Goal: Transaction & Acquisition: Purchase product/service

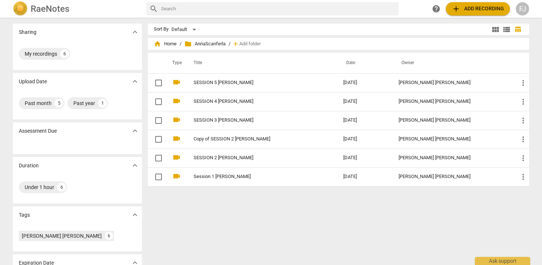
click at [461, 8] on span "add" at bounding box center [456, 8] width 9 height 9
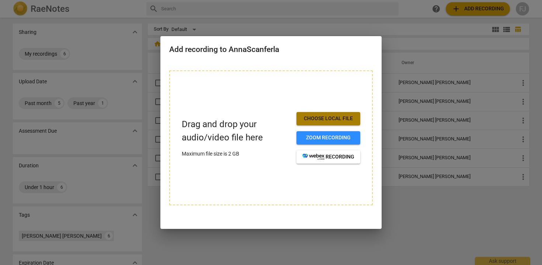
click at [321, 119] on span "Choose local file" at bounding box center [329, 118] width 52 height 7
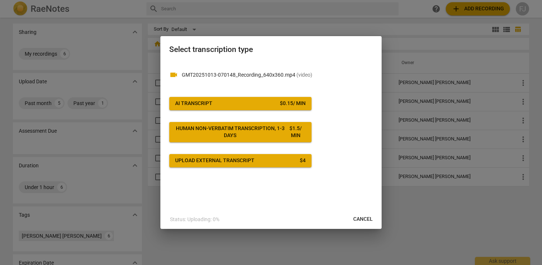
click at [308, 105] on button "AI Transcript $ 0.15 / min" at bounding box center [240, 103] width 142 height 13
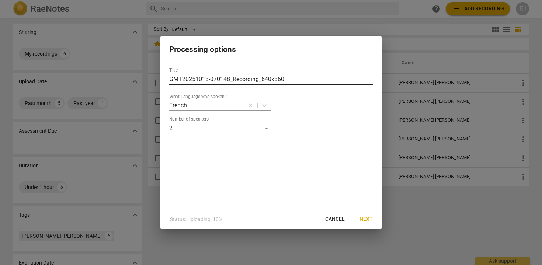
click at [296, 79] on input "GMT20251013-070148_Recording_640x360" at bounding box center [271, 79] width 204 height 12
drag, startPoint x: 299, startPoint y: 81, endPoint x: 113, endPoint y: 79, distance: 186.7
click at [113, 80] on div "Processing options Title GMT20251013-070148_Recording_640x360 What Language was…" at bounding box center [271, 132] width 542 height 265
type input "SESSION 6 ANNA SCANFERLA"
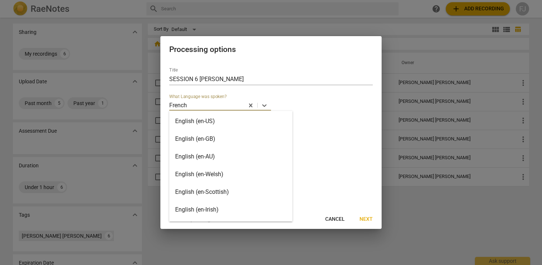
click at [187, 106] on p "French" at bounding box center [178, 105] width 18 height 8
click at [195, 136] on div "English (en-GB)" at bounding box center [230, 139] width 123 height 18
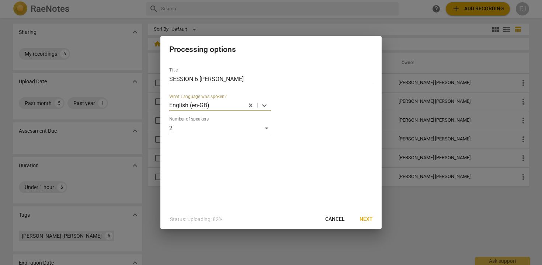
click at [361, 217] on span "Next" at bounding box center [366, 219] width 13 height 7
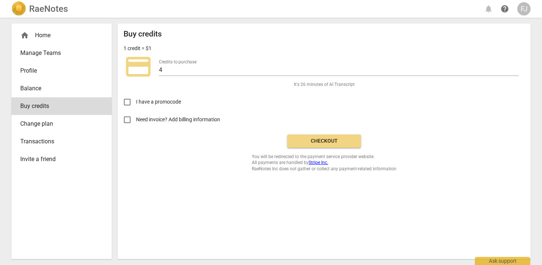
click at [348, 141] on span "Checkout" at bounding box center [324, 141] width 62 height 7
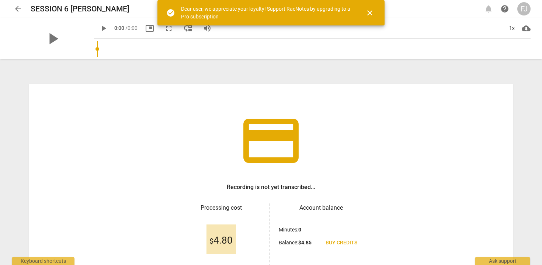
scroll to position [68, 0]
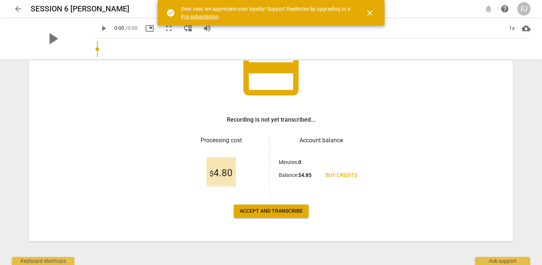
click at [273, 213] on span "Accept and transcribe" at bounding box center [271, 211] width 63 height 7
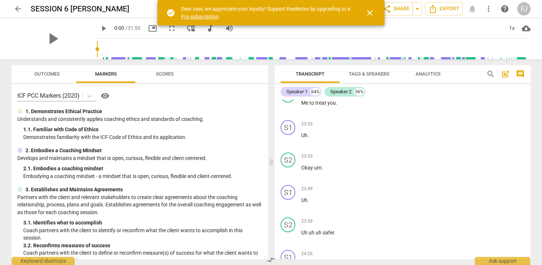
scroll to position [1607, 0]
click at [499, 259] on div "Ask support" at bounding box center [502, 260] width 55 height 12
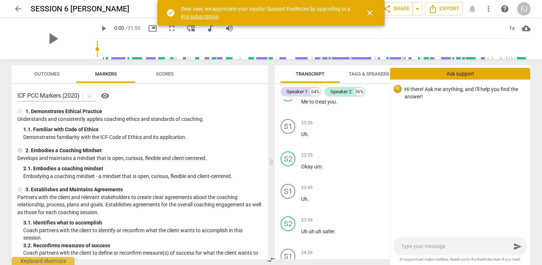
type textarea "g"
type textarea "go"
type textarea "goo"
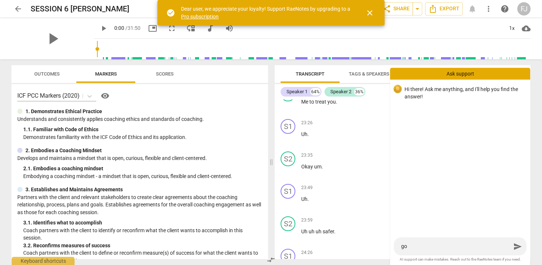
type textarea "goo"
type textarea "goog"
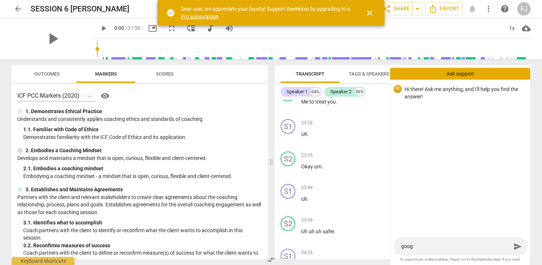
type textarea "goog"
type textarea "goo"
type textarea "good"
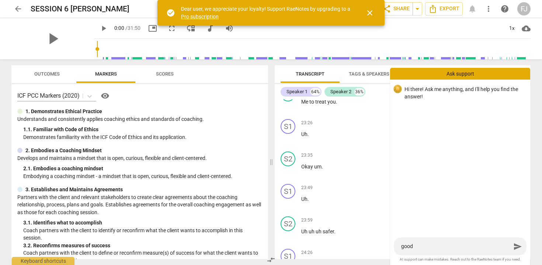
type textarea "good"
type textarea "good a"
type textarea "good af"
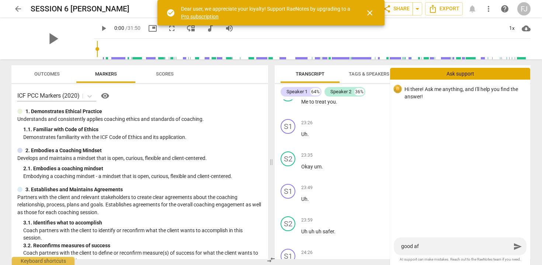
type textarea "good aft"
type textarea "good afte"
type textarea "good after"
type textarea "good aftern"
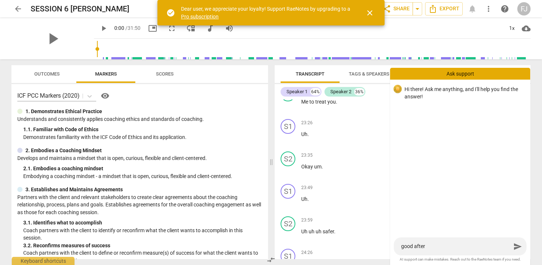
type textarea "good aftern"
type textarea "good afterno"
type textarea "good afternoo"
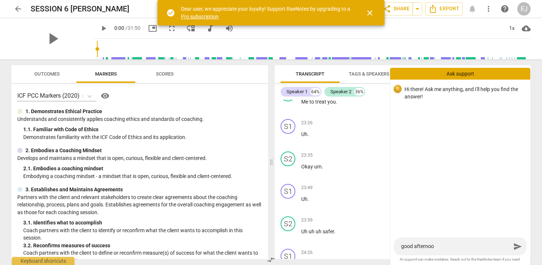
type textarea "good afternoon"
type textarea "good afternoon,"
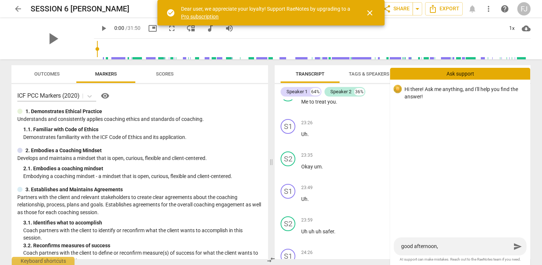
type textarea "good afternoon,"
type textarea "good afternoon, t"
type textarea "good afternoon, th"
type textarea "good afternoon, the"
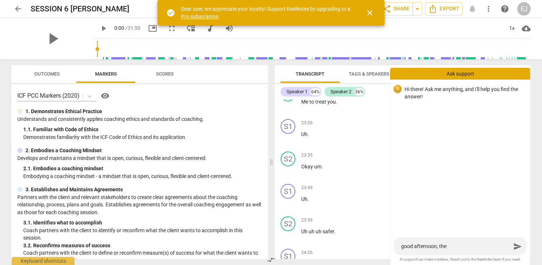
type textarea "good afternoon, the"
type textarea "good afternoon, the t"
type textarea "good afternoon, the tr"
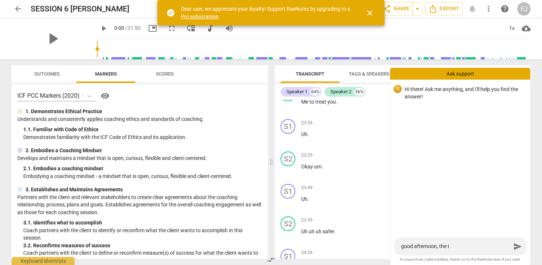
type textarea "good afternoon, the tr"
type textarea "good afternoon, the tra"
type textarea "good afternoon, the trab"
type textarea "good afternoon, the trabn"
type textarea "good afternoon, the trabns"
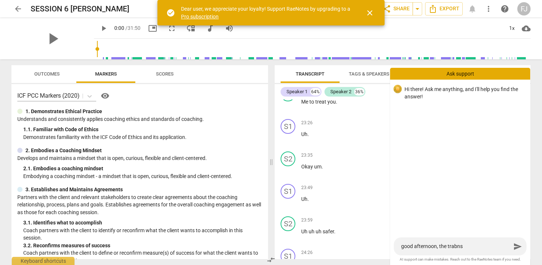
type textarea "good afternoon, the trabnsc"
type textarea "good afternoon, the trabnscr"
type textarea "good afternoon, the trabnscri"
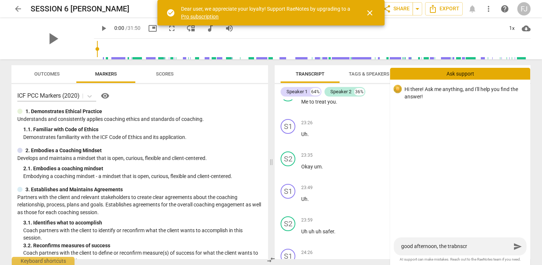
type textarea "good afternoon, the trabnscri"
type textarea "good afternoon, the trabnscrip"
type textarea "good afternoon, the trabnscript"
type textarea "good afternoon, the trabnscripti"
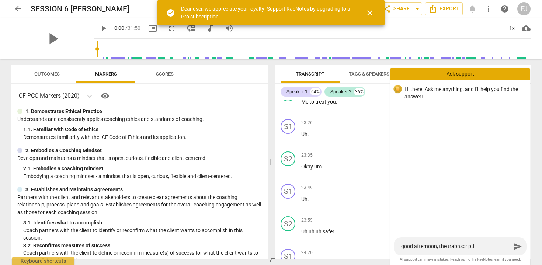
type textarea "good afternoon, the trabnscriptio"
type textarea "good afternoon, the trabnscription"
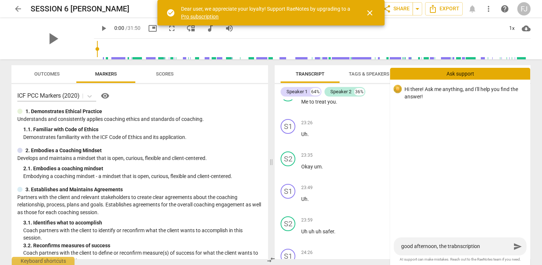
type textarea "good afternoon, the trabnscription"
type textarea "good afternoon, the trabnscriptio"
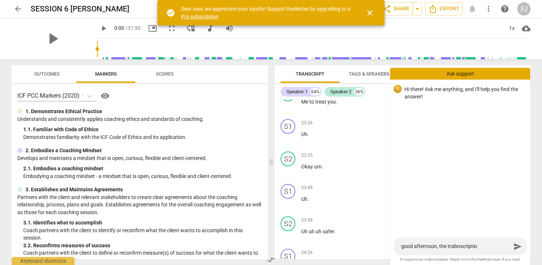
type textarea "good afternoon, the trabnscripti"
type textarea "good afternoon, the trabnscript"
type textarea "good afternoon, the trabnscrip"
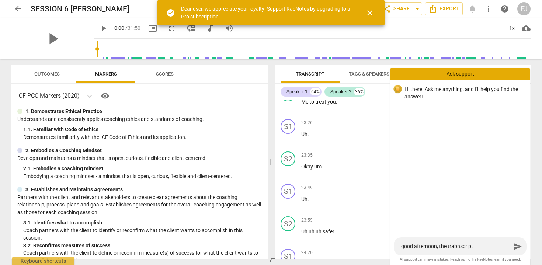
type textarea "good afternoon, the trabnscrip"
type textarea "good afternoon, the trabnscri"
type textarea "good afternoon, the trabnscr"
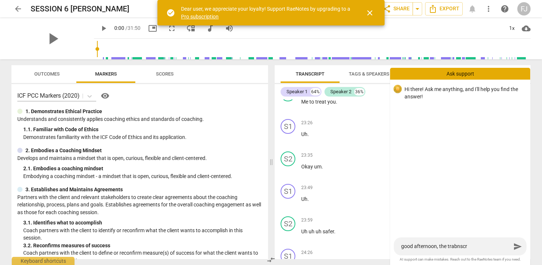
type textarea "good afternoon, the trabnsc"
type textarea "good afternoon, the trabns"
type textarea "good afternoon, the trabn"
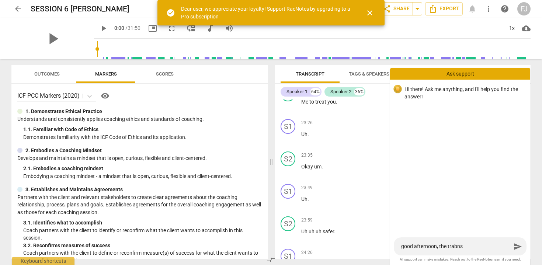
type textarea "good afternoon, the trabn"
type textarea "good afternoon, the trab"
type textarea "good afternoon, the tra"
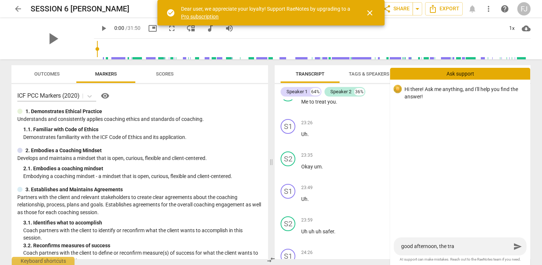
type textarea "good afternoon, the tran"
type textarea "good afternoon, the trans"
type textarea "good afternoon, the transc"
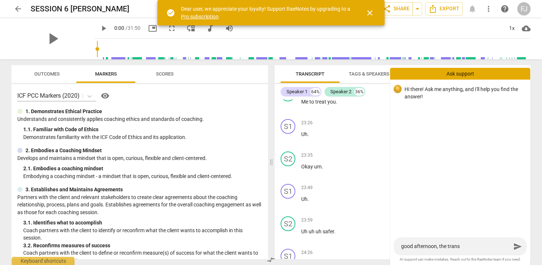
type textarea "good afternoon, the transc"
type textarea "good afternoon, the transcr"
type textarea "good afternoon, the transcri"
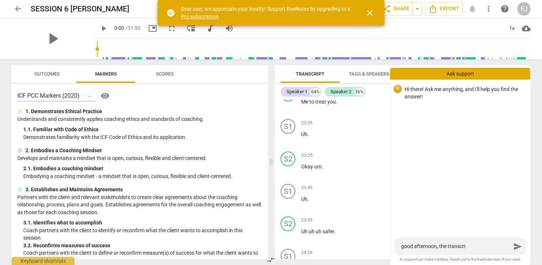
type textarea "good afternoon, the transcrip"
type textarea "good afternoon, the transcript"
type textarea "good afternoon, the transcripti"
type textarea "good afternoon, the transcriptio"
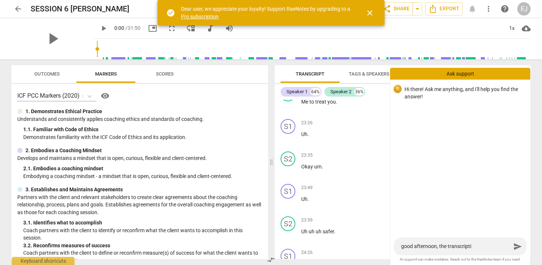
type textarea "good afternoon, the transcriptio"
type textarea "good afternoon, the transcription"
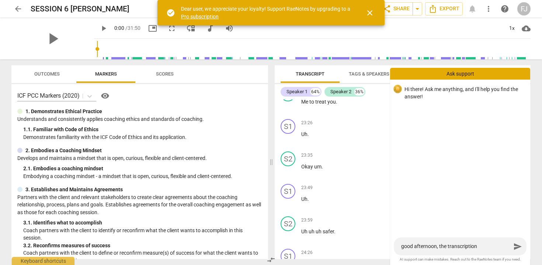
type textarea "good afternoon, the transcription d"
type textarea "good afternoon, the transcription di"
type textarea "good afternoon, the transcription did"
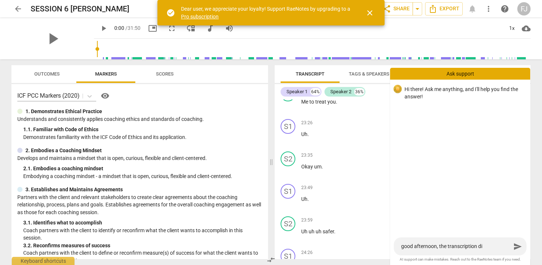
type textarea "good afternoon, the transcription did"
type textarea "good afternoon, the transcription did n"
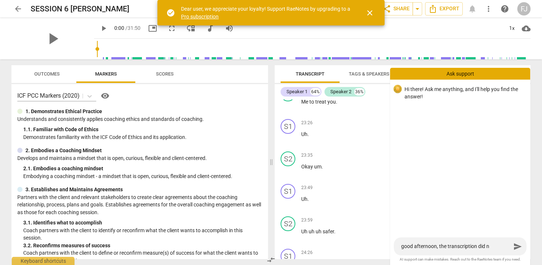
type textarea "good afternoon, the transcription did no"
type textarea "good afternoon, the transcription did not"
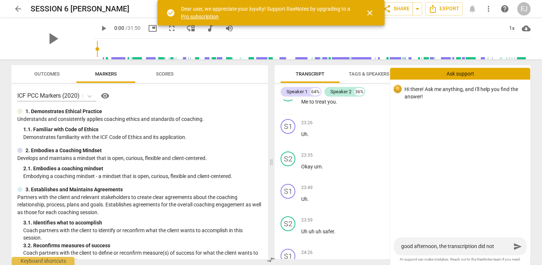
type textarea "good afternoon, the transcription did not"
type textarea "good afternoon, the transcription did not w"
type textarea "good afternoon, the transcription did not wo"
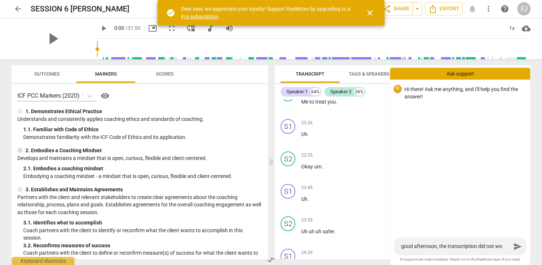
type textarea "good afternoon, the transcription did not wor"
type textarea "good afternoon, the transcription did not work"
type textarea "good afternoon, the transcription did not work,"
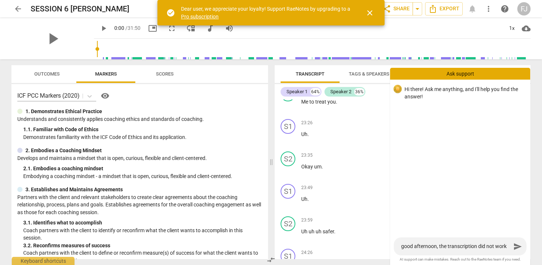
type textarea "good afternoon, the transcription did not work,"
type textarea "good afternoon, the transcription did not work, c"
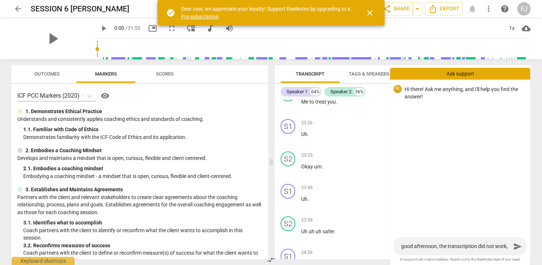
type textarea "good afternoon, the transcription did not work, ca"
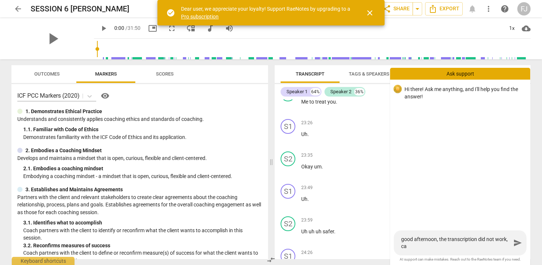
type textarea "good afternoon, the transcription did not work, can"
type textarea "good afternoon, the transcription did not work, can y"
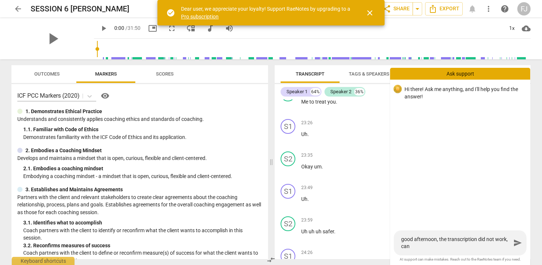
type textarea "good afternoon, the transcription did not work, can y"
type textarea "good afternoon, the transcription did not work, can yo"
type textarea "good afternoon, the transcription did not work, can you"
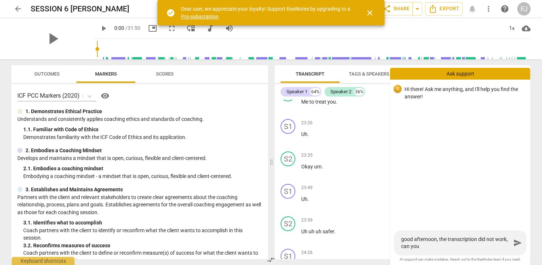
type textarea "good afternoon, the transcription did not work, can you r"
type textarea "good afternoon, the transcription did not work, can you re"
type textarea "good afternoon, the transcription did not work, can you rep"
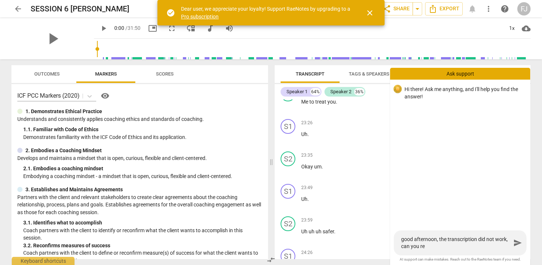
type textarea "good afternoon, the transcription did not work, can you rep"
type textarea "good afternoon, the transcription did not work, can you repe"
type textarea "good afternoon, the transcription did not work, can you repea"
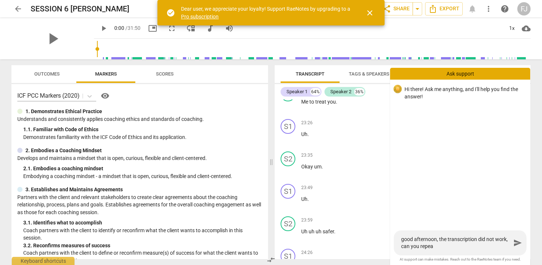
type textarea "good afternoon, the transcription did not work, can you repeat"
type textarea "good afternoon, the transcription did not work, can you repeat i"
type textarea "good afternoon, the transcription did not work, can you repeat it"
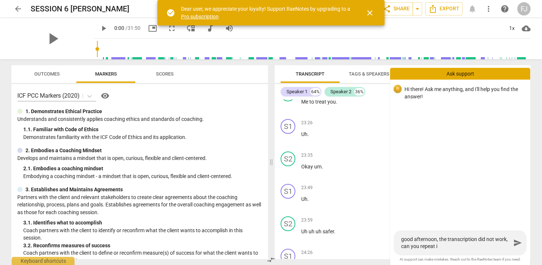
type textarea "good afternoon, the transcription did not work, can you repeat it"
type textarea "good afternoon, the transcription did not work, can you repeat it p"
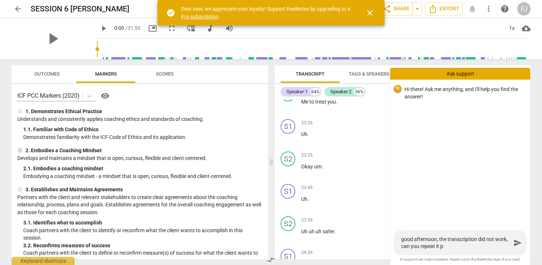
type textarea "good afternoon, the transcription did not work, can you repeat it pl"
type textarea "good afternoon, the transcription did not work, can you repeat it ple"
type textarea "good afternoon, the transcription did not work, can you repeat it plea"
type textarea "good afternoon, the transcription did not work, can you repeat it pleas"
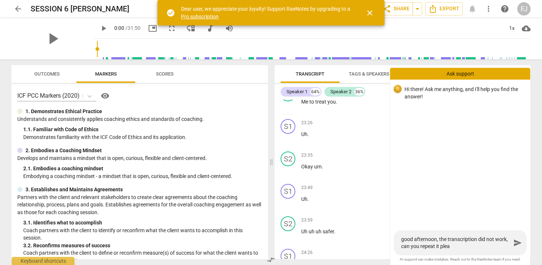
type textarea "good afternoon, the transcription did not work, can you repeat it pleas"
type textarea "good afternoon, the transcription did not work, can you repeat it please"
type textarea "good afternoon, the transcription did not work, can you repeat it please?"
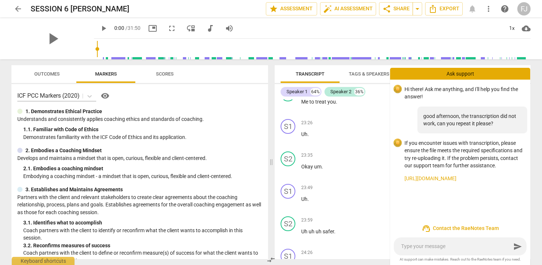
click at [99, 29] on span "play_arrow" at bounding box center [103, 28] width 9 height 9
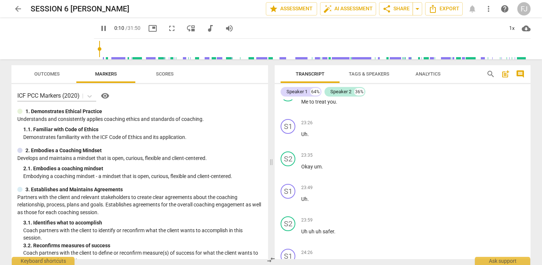
type input "10"
click at [17, 10] on span "arrow_back" at bounding box center [18, 8] width 9 height 9
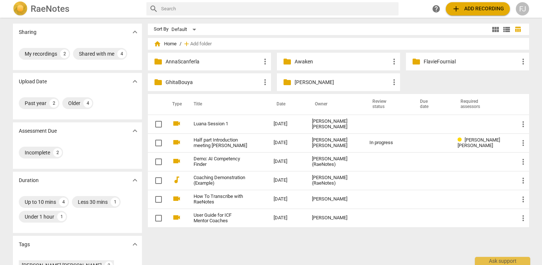
click at [190, 65] on p "AnnaScanferla" at bounding box center [213, 62] width 95 height 8
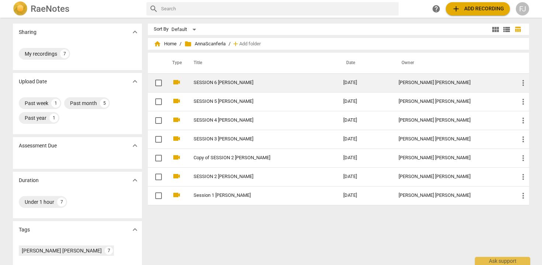
click at [218, 83] on link "SESSION 6 ANNA SCANFERLA" at bounding box center [255, 83] width 123 height 6
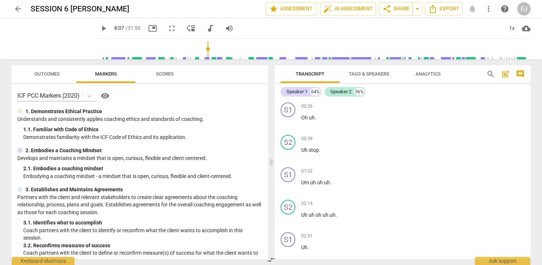
click at [201, 49] on input "range" at bounding box center [314, 49] width 434 height 24
click at [99, 30] on span "play_arrow" at bounding box center [103, 28] width 9 height 9
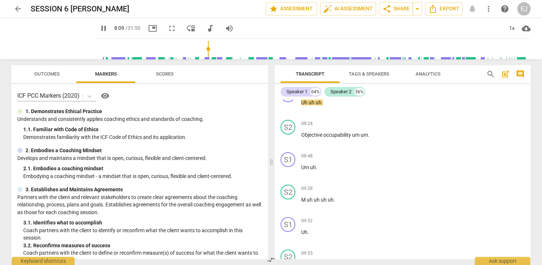
click at [99, 27] on span "pause" at bounding box center [103, 28] width 9 height 9
type input "490"
click at [15, 7] on span "arrow_back" at bounding box center [18, 8] width 9 height 9
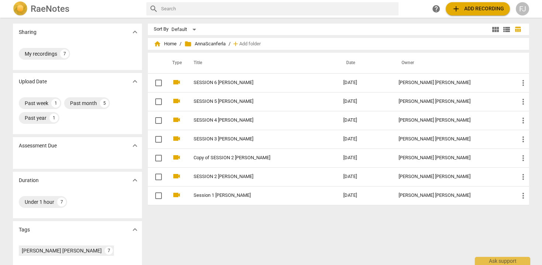
click at [467, 10] on span "add Add recording" at bounding box center [478, 8] width 52 height 9
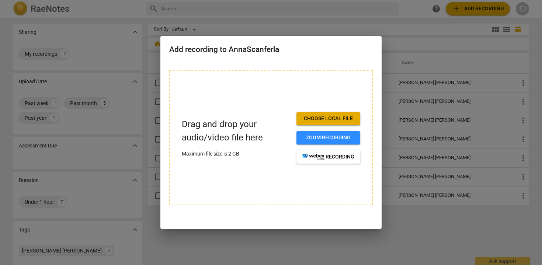
click at [347, 120] on span "Choose local file" at bounding box center [329, 118] width 52 height 7
click at [108, 52] on div at bounding box center [271, 132] width 542 height 265
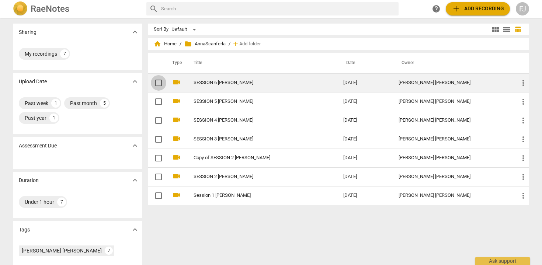
click at [156, 84] on input "checkbox" at bounding box center [158, 83] width 15 height 9
checkbox input "false"
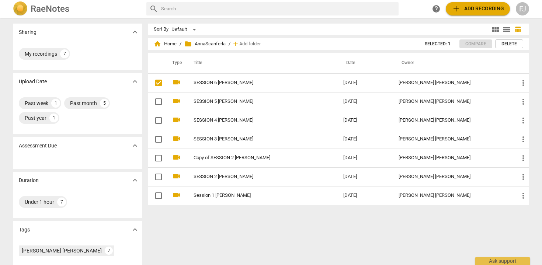
click at [511, 44] on span "Delete" at bounding box center [509, 44] width 15 height 6
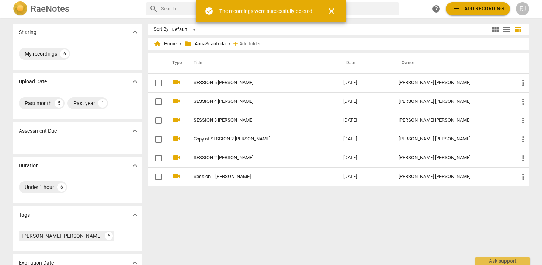
click at [332, 10] on span "close" at bounding box center [331, 11] width 9 height 9
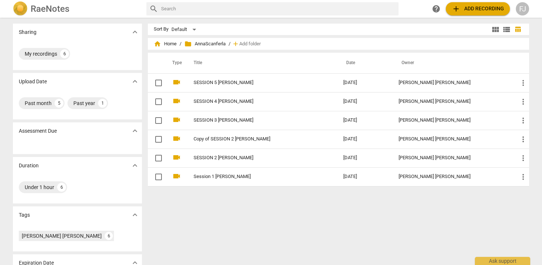
click at [469, 9] on span "add Add recording" at bounding box center [478, 8] width 52 height 9
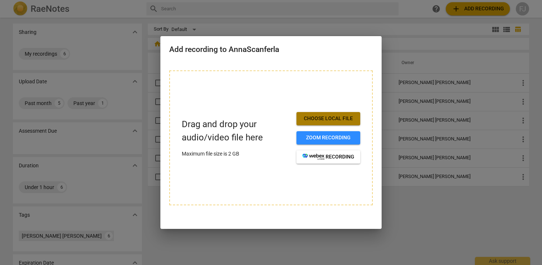
click at [350, 116] on span "Choose local file" at bounding box center [329, 118] width 52 height 7
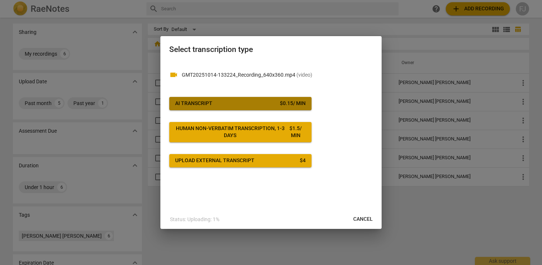
click at [199, 101] on div "AI Transcript" at bounding box center [193, 103] width 37 height 7
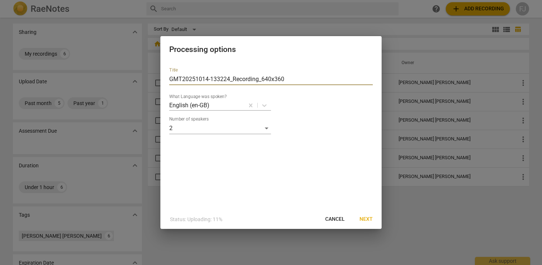
drag, startPoint x: 289, startPoint y: 80, endPoint x: 119, endPoint y: 73, distance: 169.9
click at [120, 75] on div "Processing options Title GMT20251014-133224_Recording_640x360 What Language was…" at bounding box center [271, 132] width 542 height 265
type input "session 6 [PERSON_NAME]"
click at [364, 218] on span "Next" at bounding box center [366, 219] width 13 height 7
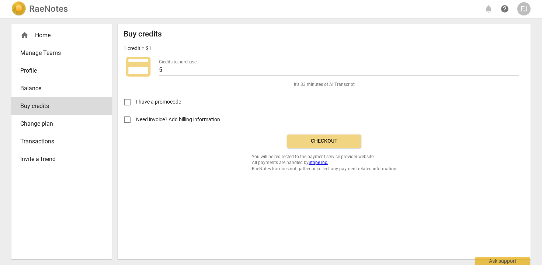
click at [342, 142] on span "Checkout" at bounding box center [324, 141] width 62 height 7
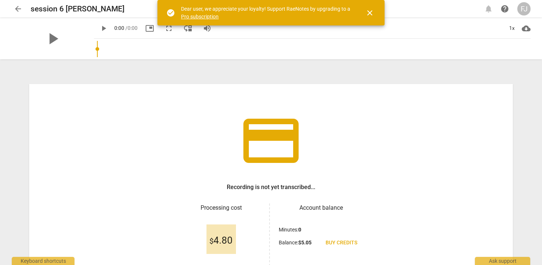
scroll to position [68, 0]
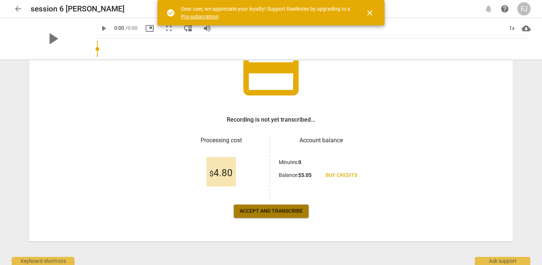
click at [279, 213] on span "Accept and transcribe" at bounding box center [271, 211] width 63 height 7
